Goal: Transaction & Acquisition: Download file/media

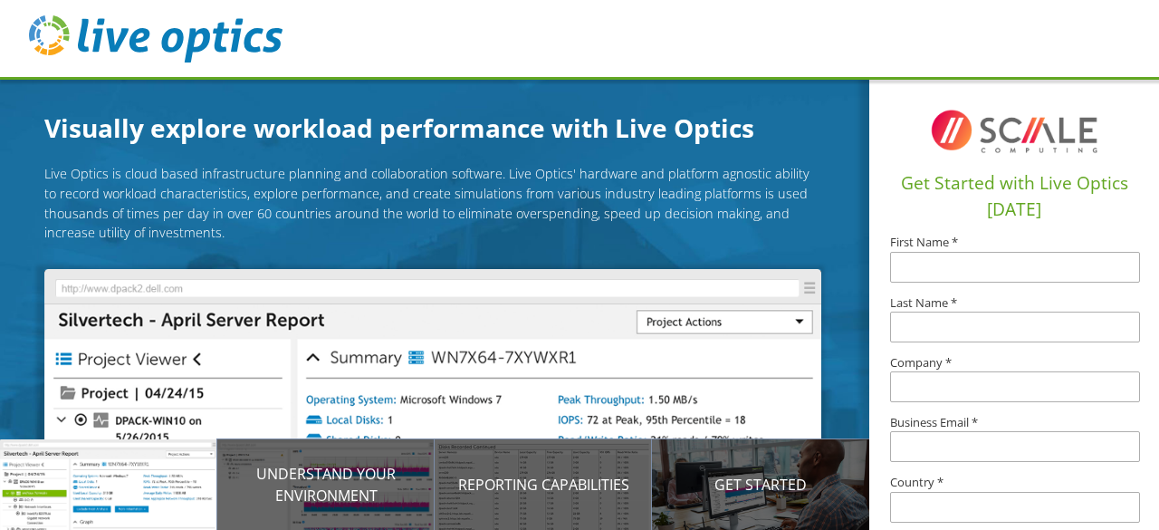
click at [1014, 205] on div "Get Started with Live Optics Today First Name * Last Name * Company * Business …" at bounding box center [1014, 413] width 290 height 673
type input "Roger"
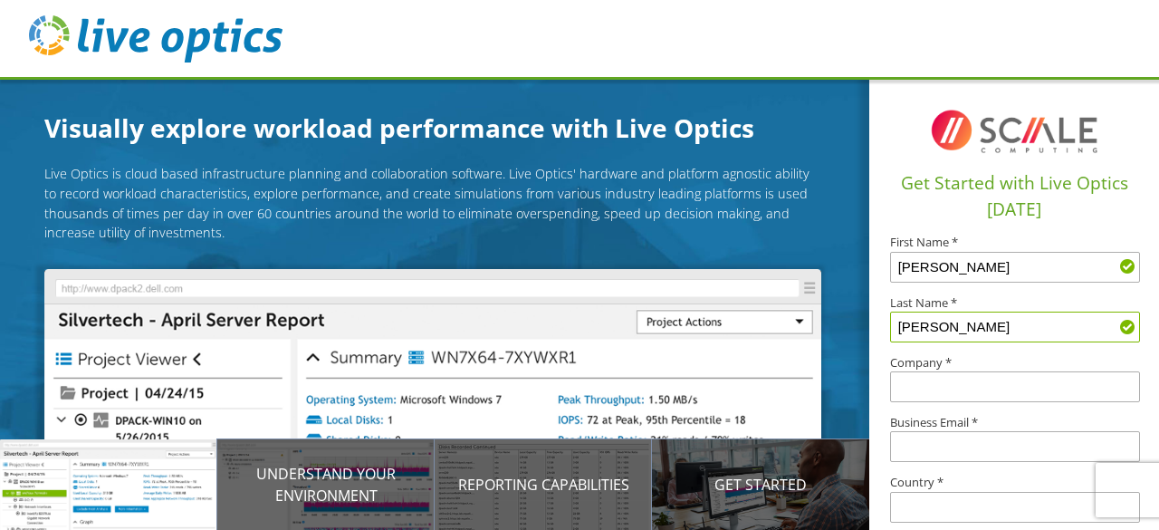
type input "Allen"
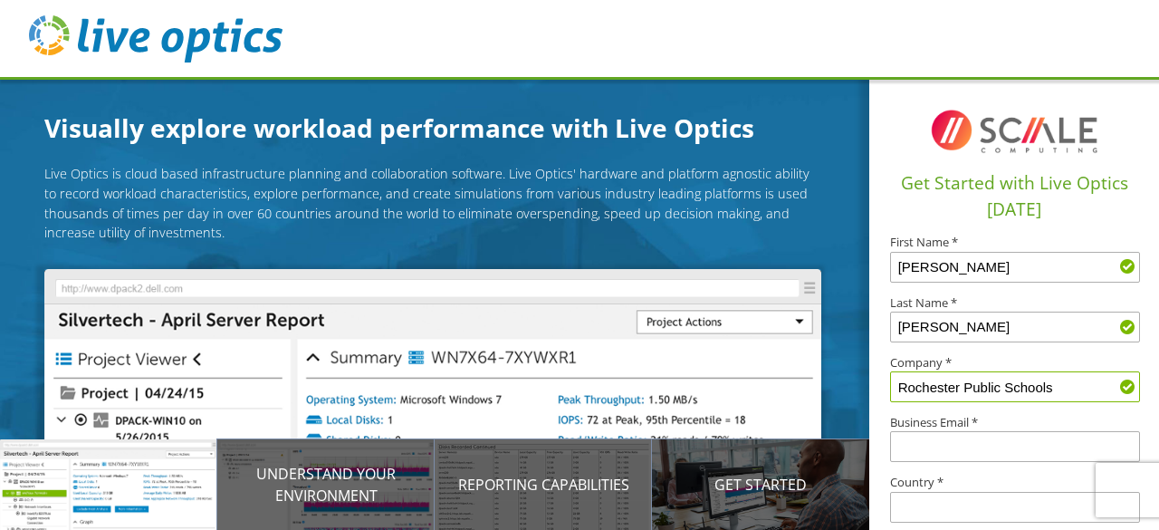
type input "Rochester Public Schools"
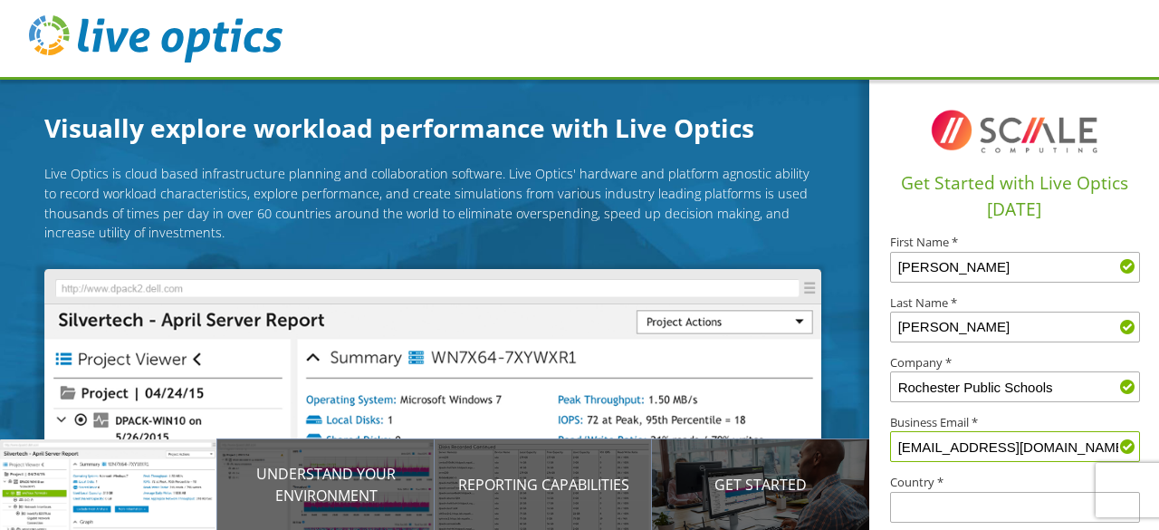
type input "roallen@rochesterschools.org"
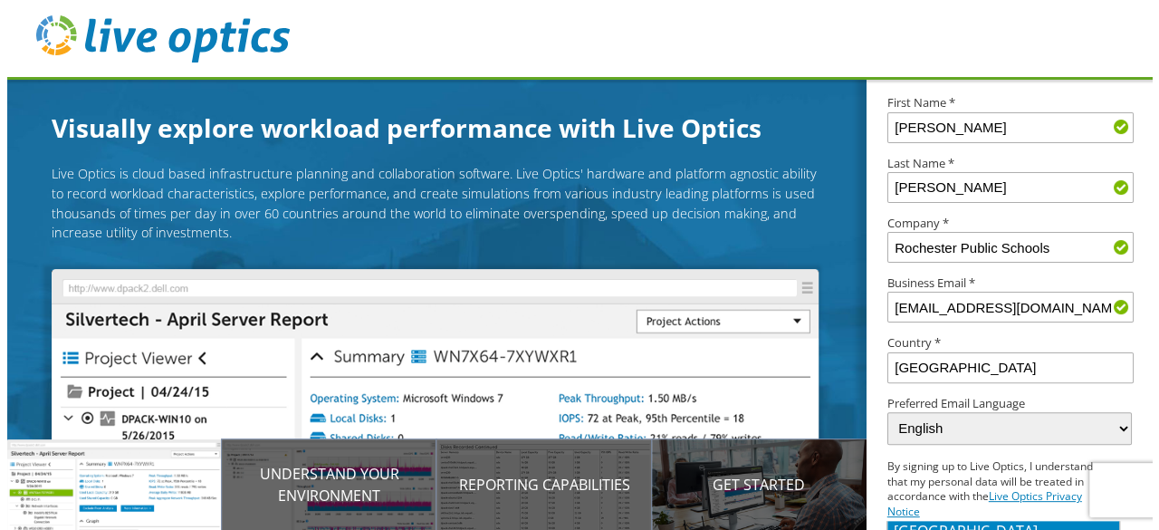
scroll to position [216, 0]
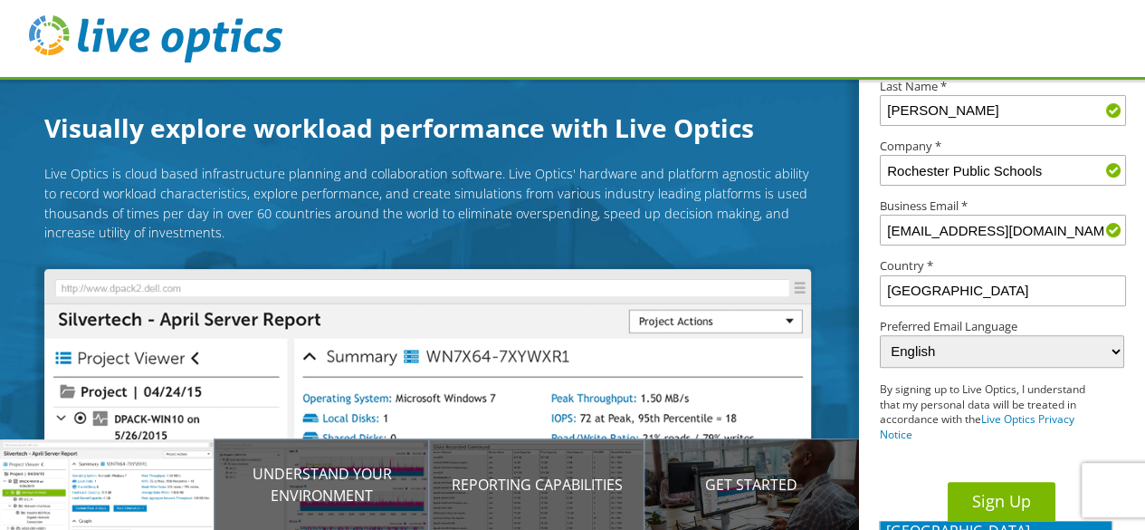
type input "USA"
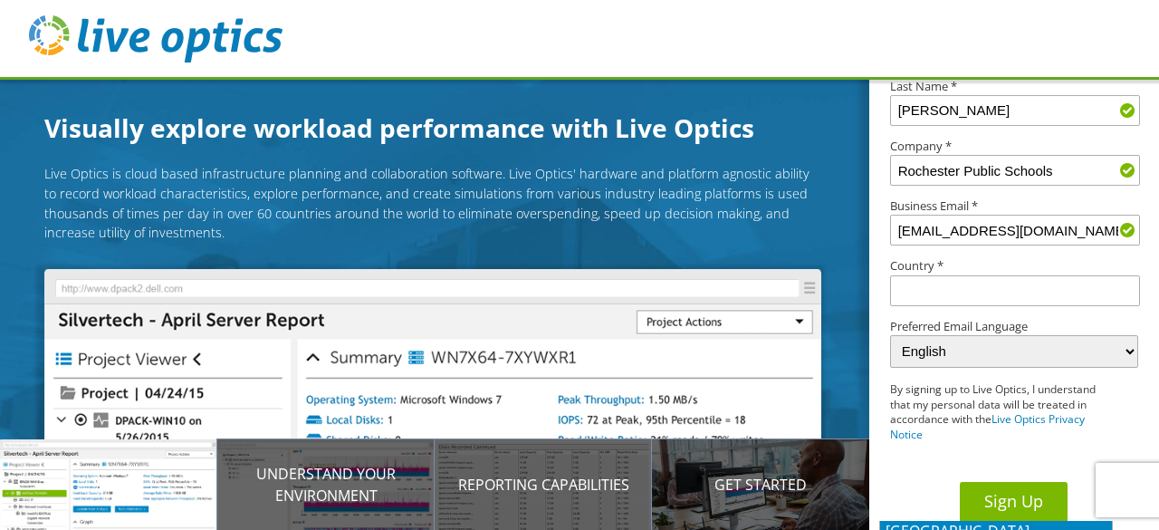
click at [992, 484] on button "Sign Up" at bounding box center [1014, 502] width 108 height 41
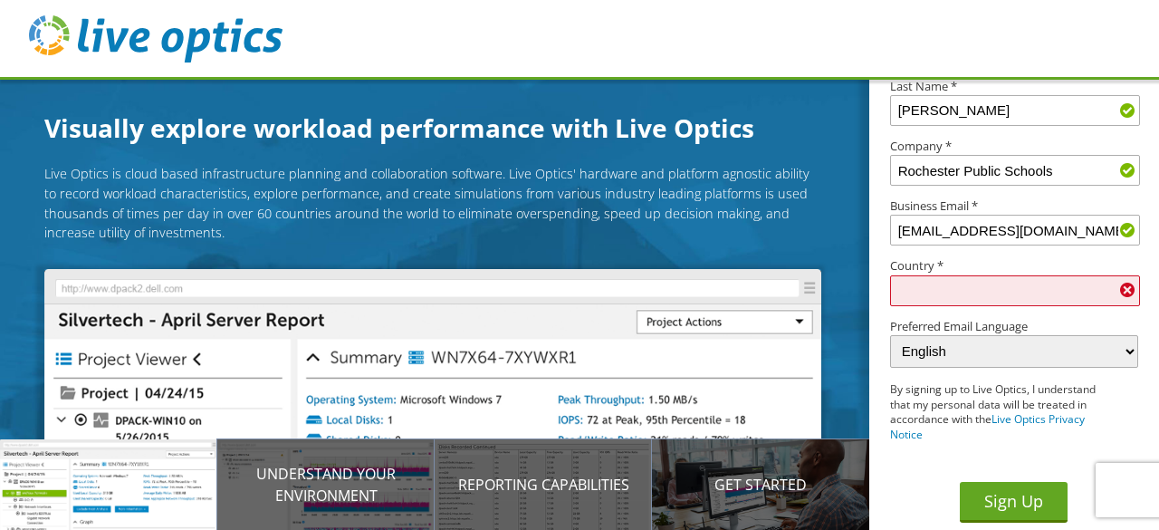
click at [983, 276] on input "text" at bounding box center [1015, 290] width 250 height 31
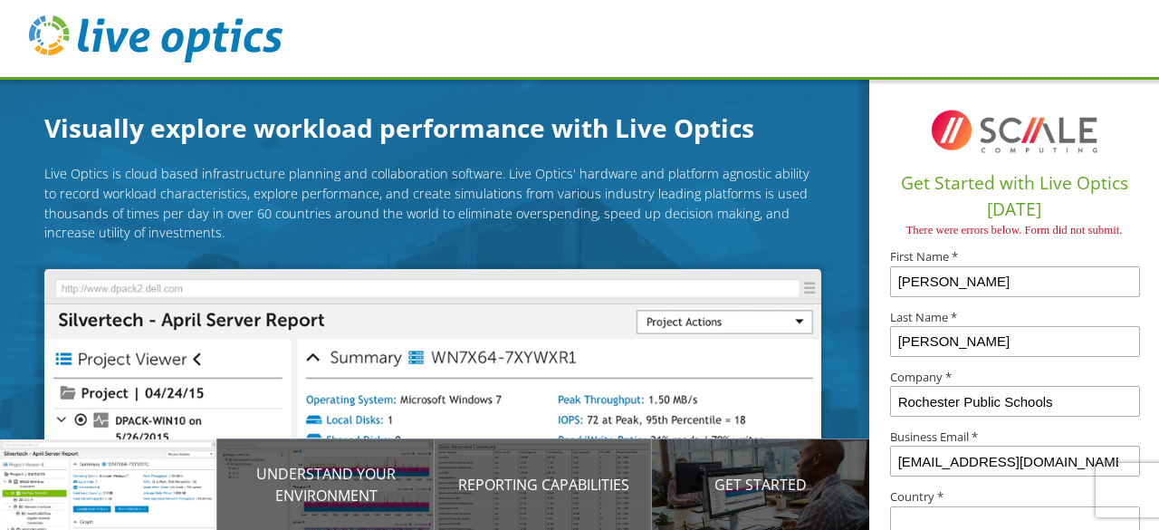
scroll to position [252, 0]
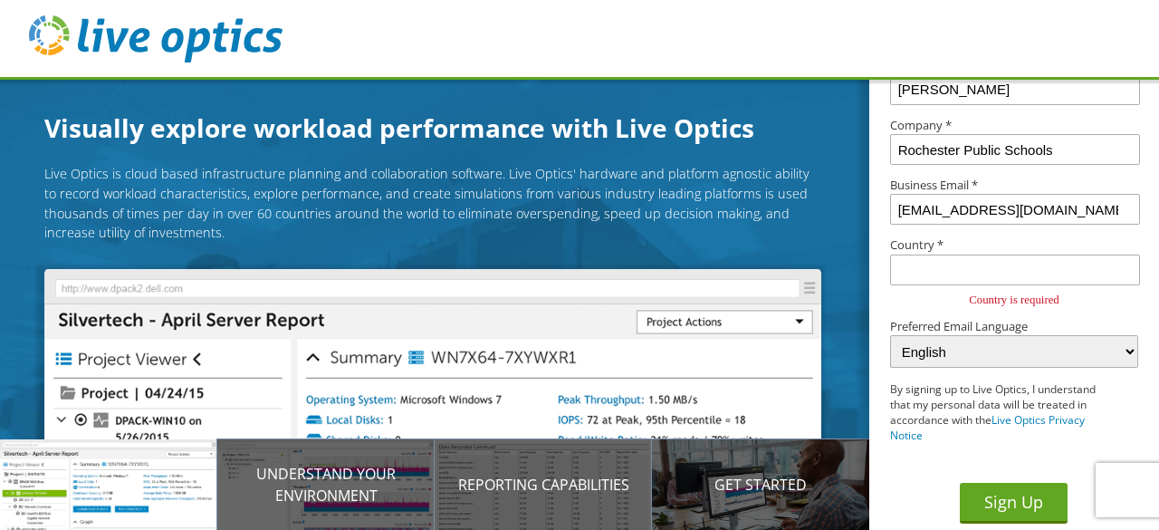
click at [992, 249] on label "Country *" at bounding box center [1014, 245] width 248 height 12
click at [992, 256] on input "text" at bounding box center [1015, 269] width 250 height 31
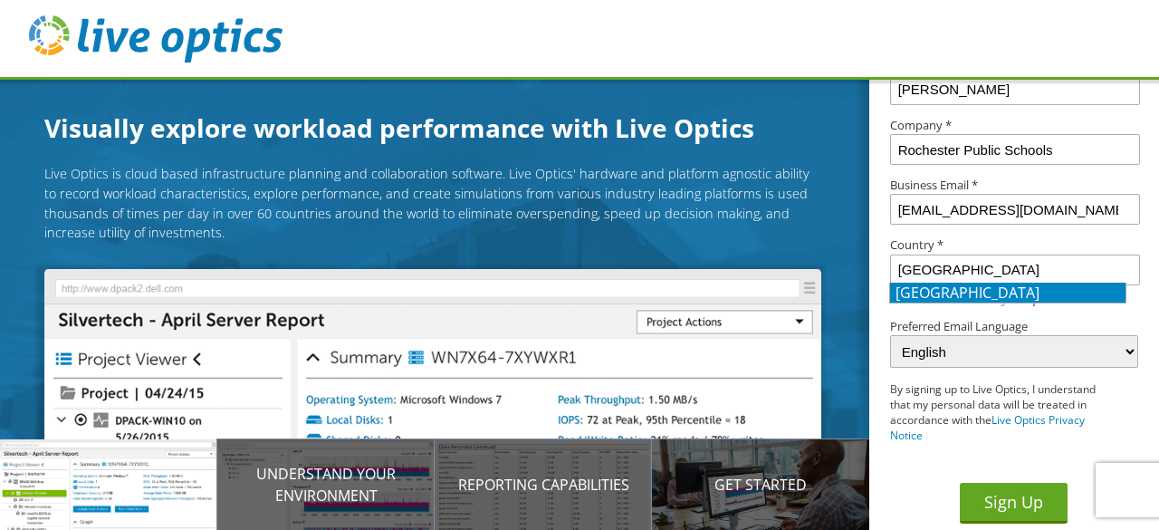
click at [985, 288] on li "[GEOGRAPHIC_DATA]" at bounding box center [1007, 292] width 235 height 20
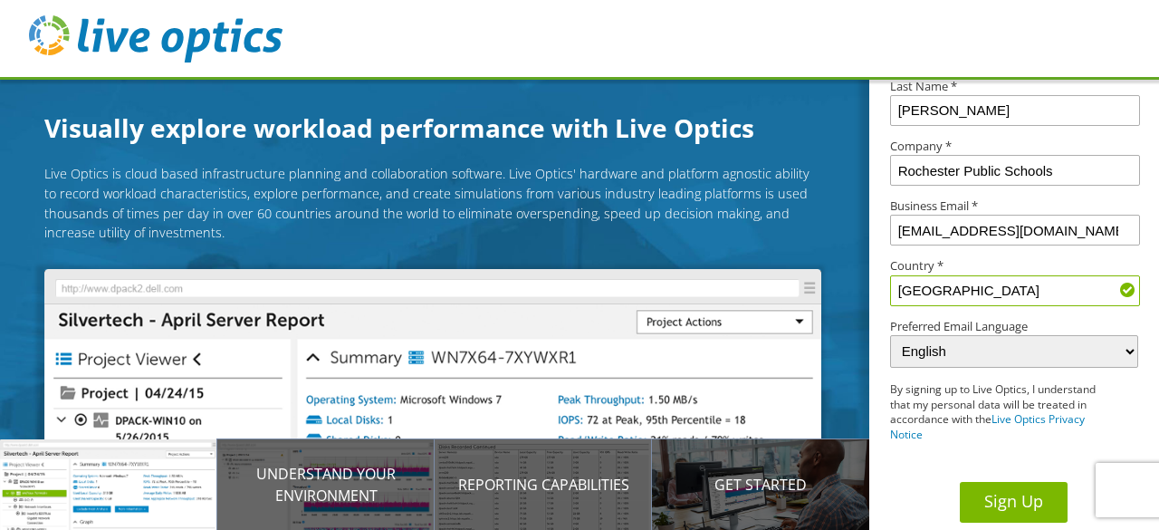
type input "[GEOGRAPHIC_DATA]"
click at [1001, 495] on button "Sign Up" at bounding box center [1014, 502] width 108 height 41
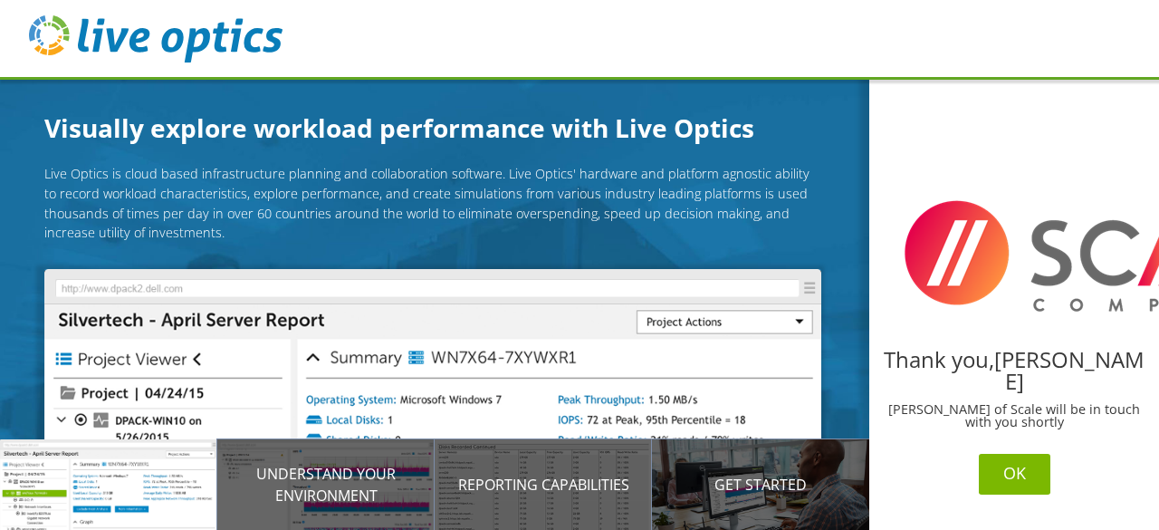
click at [992, 454] on button "OK" at bounding box center [1015, 474] width 72 height 41
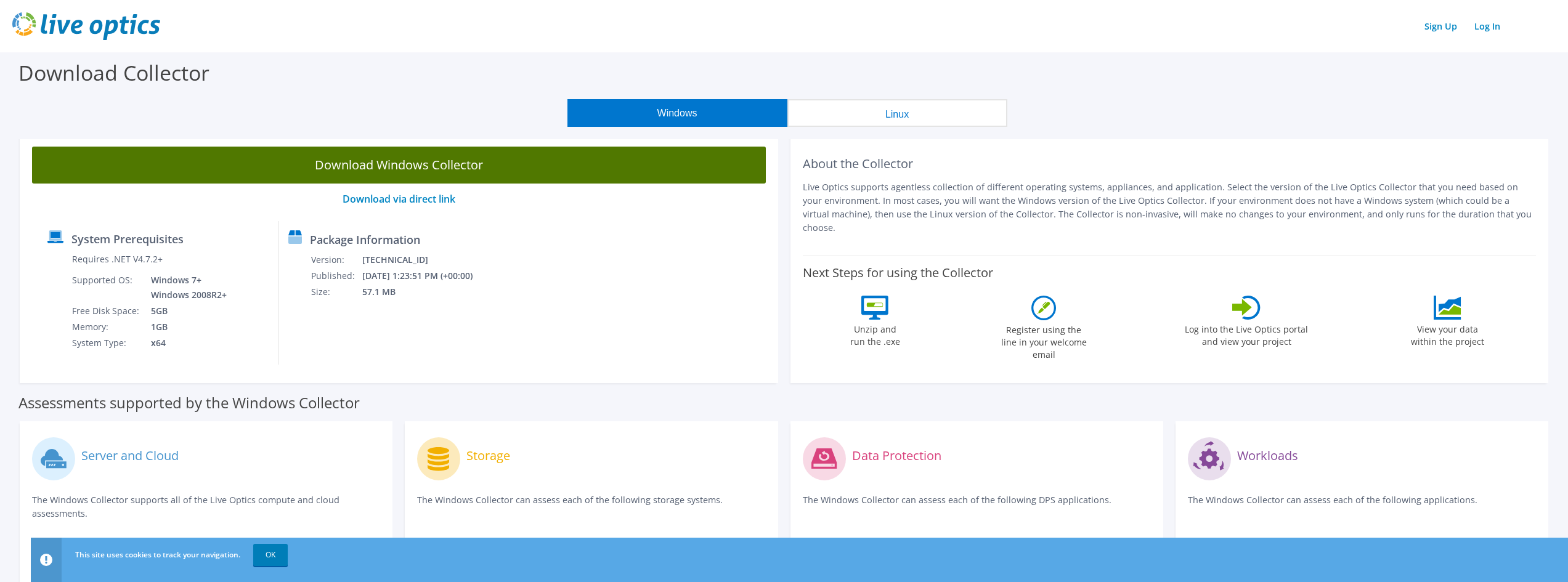
click at [513, 173] on link "Download Windows Collector" at bounding box center [399, 165] width 734 height 37
